Goal: Find specific page/section: Find specific page/section

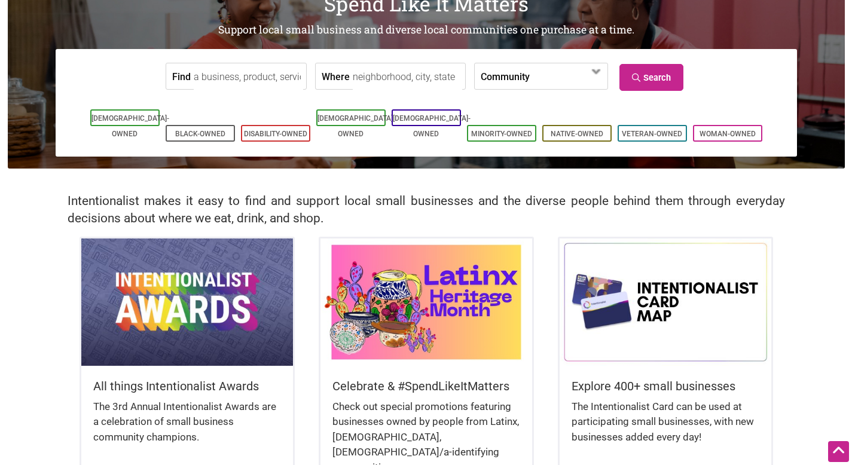
scroll to position [101, 0]
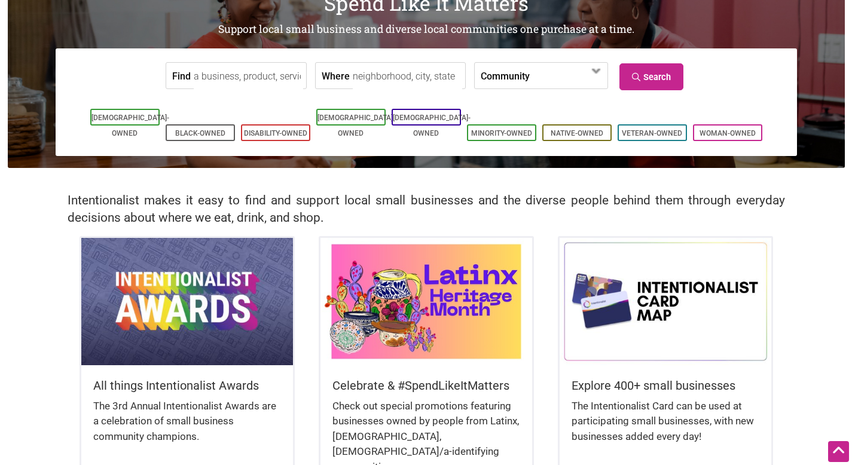
click at [259, 78] on input "Find" at bounding box center [248, 76] width 109 height 27
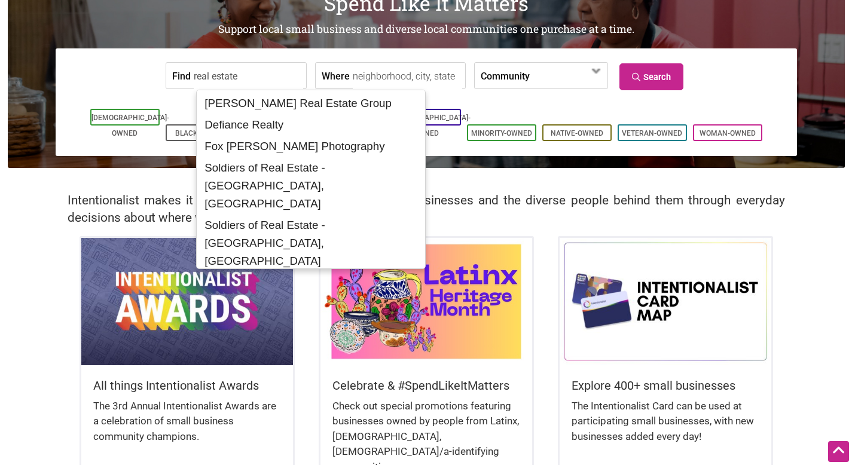
type input "real estate"
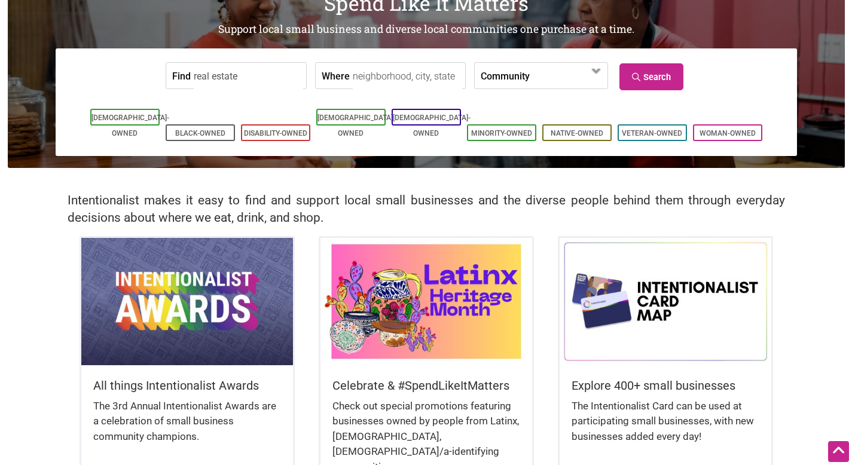
click at [398, 71] on input "Where" at bounding box center [407, 76] width 109 height 27
type input "[GEOGRAPHIC_DATA]"
click at [530, 67] on span at bounding box center [568, 76] width 76 height 26
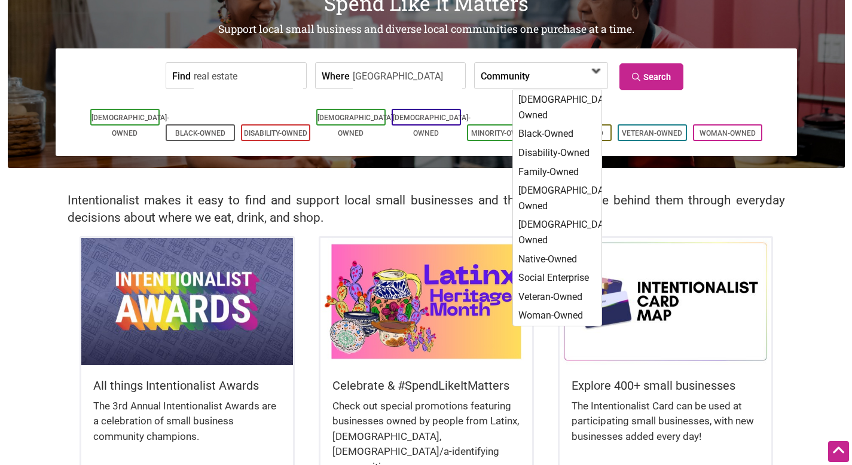
click at [530, 67] on span at bounding box center [568, 76] width 76 height 26
click at [645, 68] on link "Search" at bounding box center [651, 76] width 64 height 27
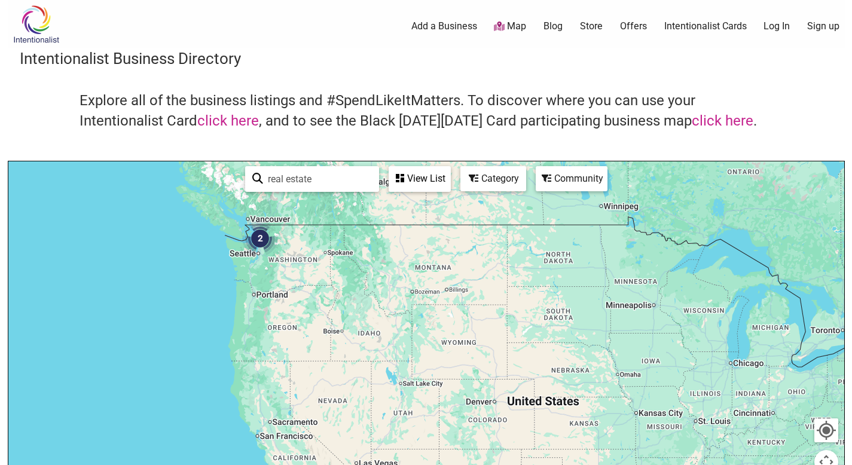
click at [261, 238] on img "2" at bounding box center [260, 239] width 36 height 36
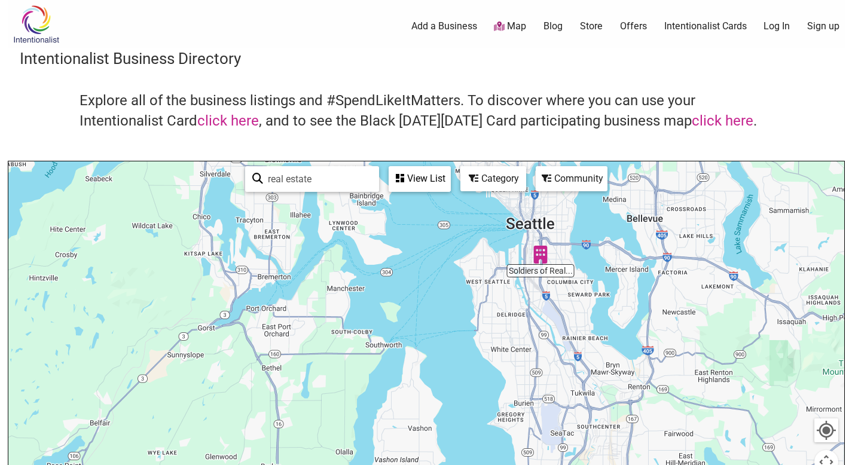
drag, startPoint x: 314, startPoint y: 316, endPoint x: 540, endPoint y: 322, distance: 226.0
click at [540, 322] on div "To navigate, press the arrow keys." at bounding box center [426, 393] width 836 height 465
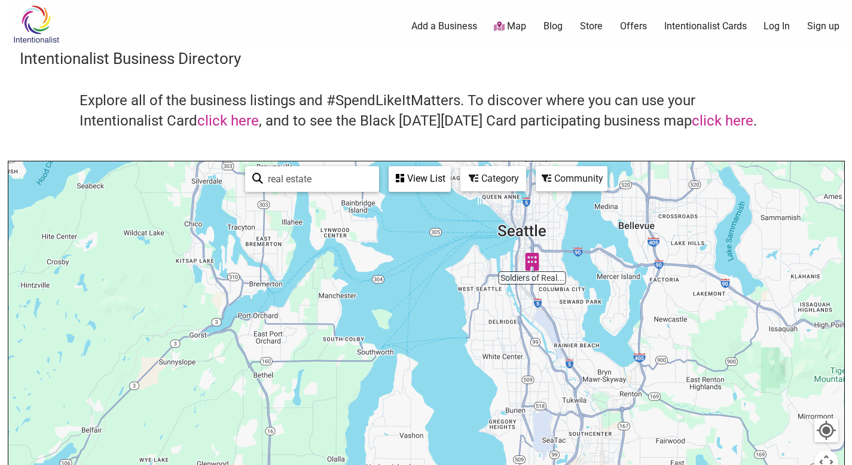
click at [533, 257] on img "Soldiers of Real Estate" at bounding box center [532, 262] width 18 height 18
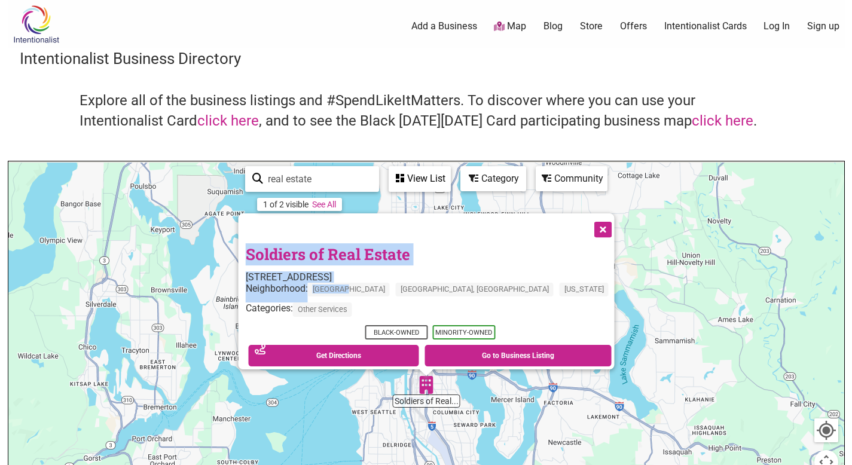
drag, startPoint x: 411, startPoint y: 281, endPoint x: 459, endPoint y: 415, distance: 142.7
click at [459, 415] on div "To navigate, press the arrow keys. Soldiers of Real Estate 3250 Airport Way S #…" at bounding box center [426, 393] width 836 height 465
click at [586, 222] on button "Close" at bounding box center [601, 228] width 30 height 30
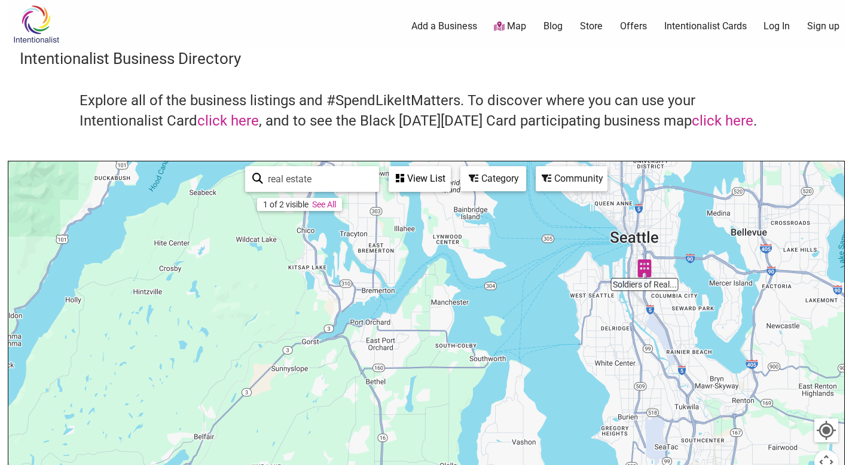
drag, startPoint x: 415, startPoint y: 268, endPoint x: 628, endPoint y: 145, distance: 245.5
click at [628, 145] on div "Intentionalist Business Directory Explore all of the business listings and #Spe…" at bounding box center [426, 337] width 837 height 579
